Goal: Use online tool/utility

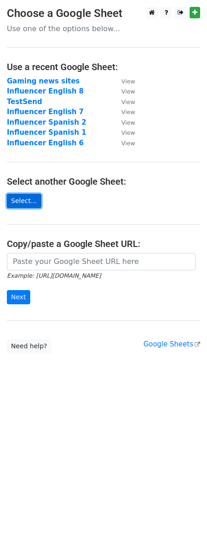
click at [31, 198] on link "Select..." at bounding box center [24, 201] width 34 height 14
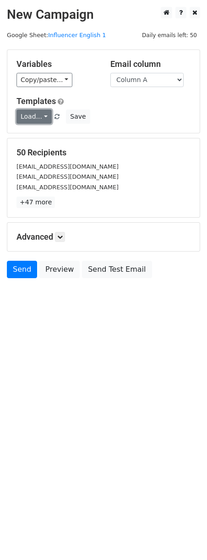
click at [28, 121] on link "Load..." at bounding box center [33, 116] width 35 height 14
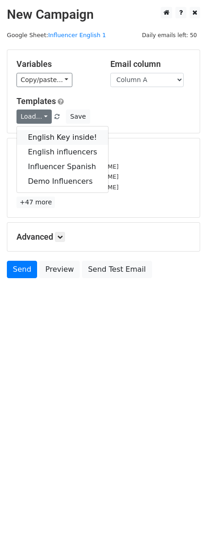
click at [45, 136] on link "English Key inside!" at bounding box center [62, 137] width 91 height 15
